Goal: Find specific page/section: Find specific page/section

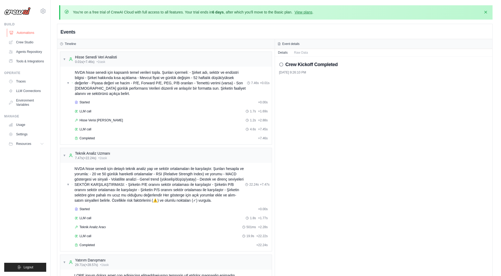
click at [30, 33] on link "Automations" at bounding box center [27, 33] width 40 height 8
